Goal: Find specific page/section

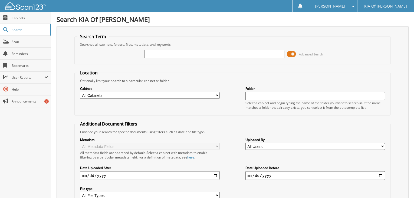
click at [161, 55] on input "text" at bounding box center [215, 54] width 140 height 8
type input "6158549"
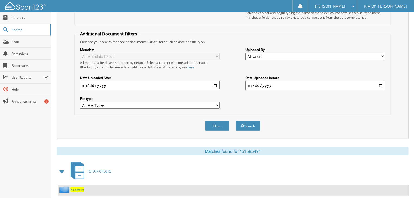
scroll to position [99, 0]
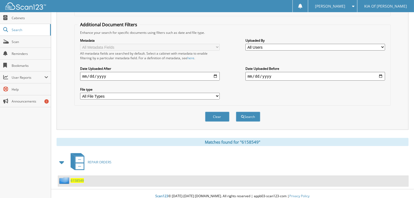
click at [77, 179] on span "6158549" at bounding box center [77, 181] width 13 height 5
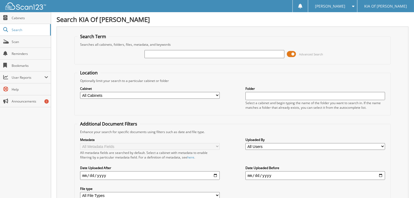
click at [162, 53] on input "text" at bounding box center [215, 54] width 140 height 8
type input "6"
type input "6158549"
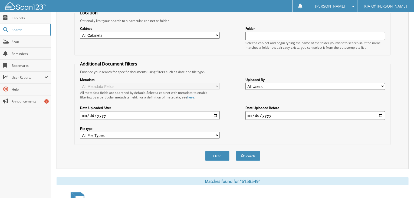
scroll to position [99, 0]
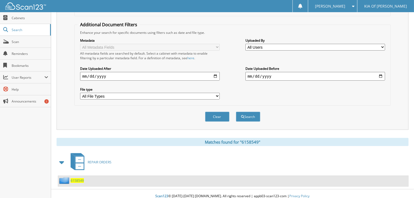
click at [73, 179] on span "6158549" at bounding box center [77, 181] width 13 height 5
